Goal: Check status: Check status

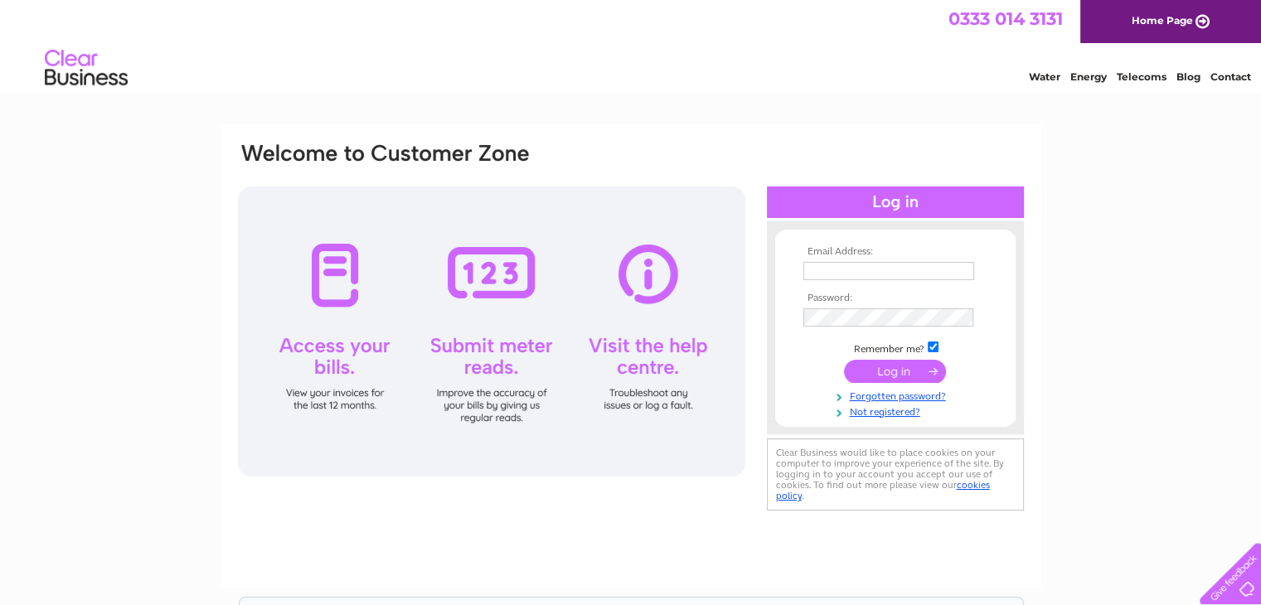
type input "accounts@nickchampion.co.uk"
click at [926, 372] on input "submit" at bounding box center [895, 371] width 102 height 23
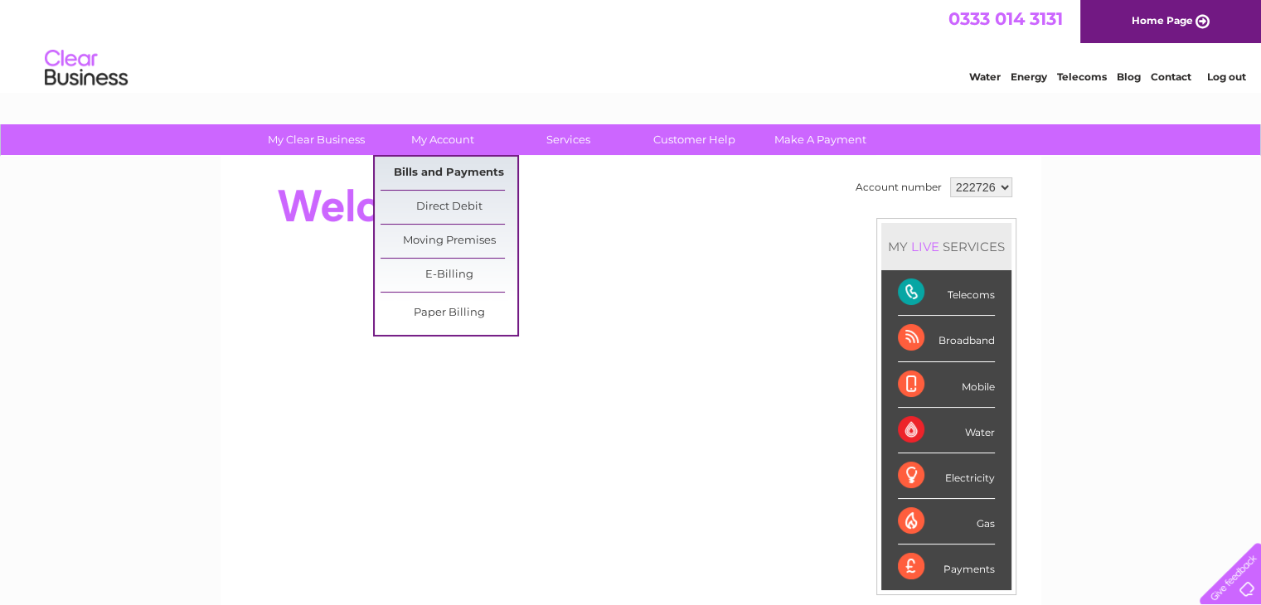
click at [429, 180] on link "Bills and Payments" at bounding box center [448, 173] width 137 height 33
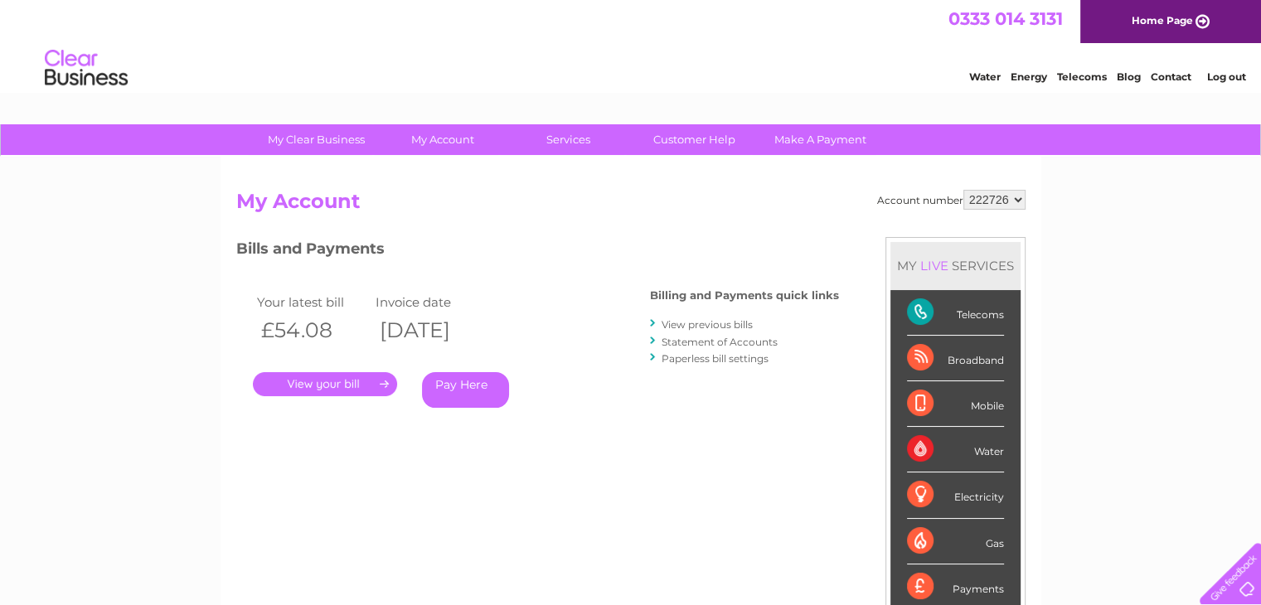
click at [340, 385] on link "." at bounding box center [325, 384] width 144 height 24
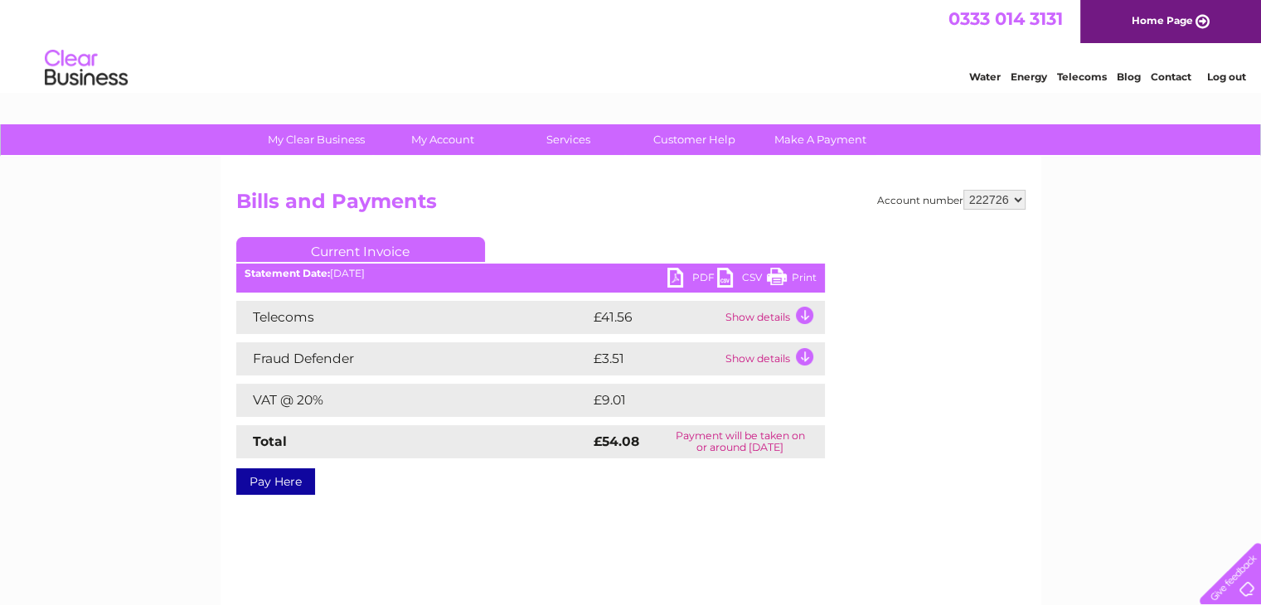
click at [678, 277] on link "PDF" at bounding box center [692, 280] width 50 height 24
click at [1230, 80] on link "Log out" at bounding box center [1225, 76] width 39 height 12
